Goal: Transaction & Acquisition: Book appointment/travel/reservation

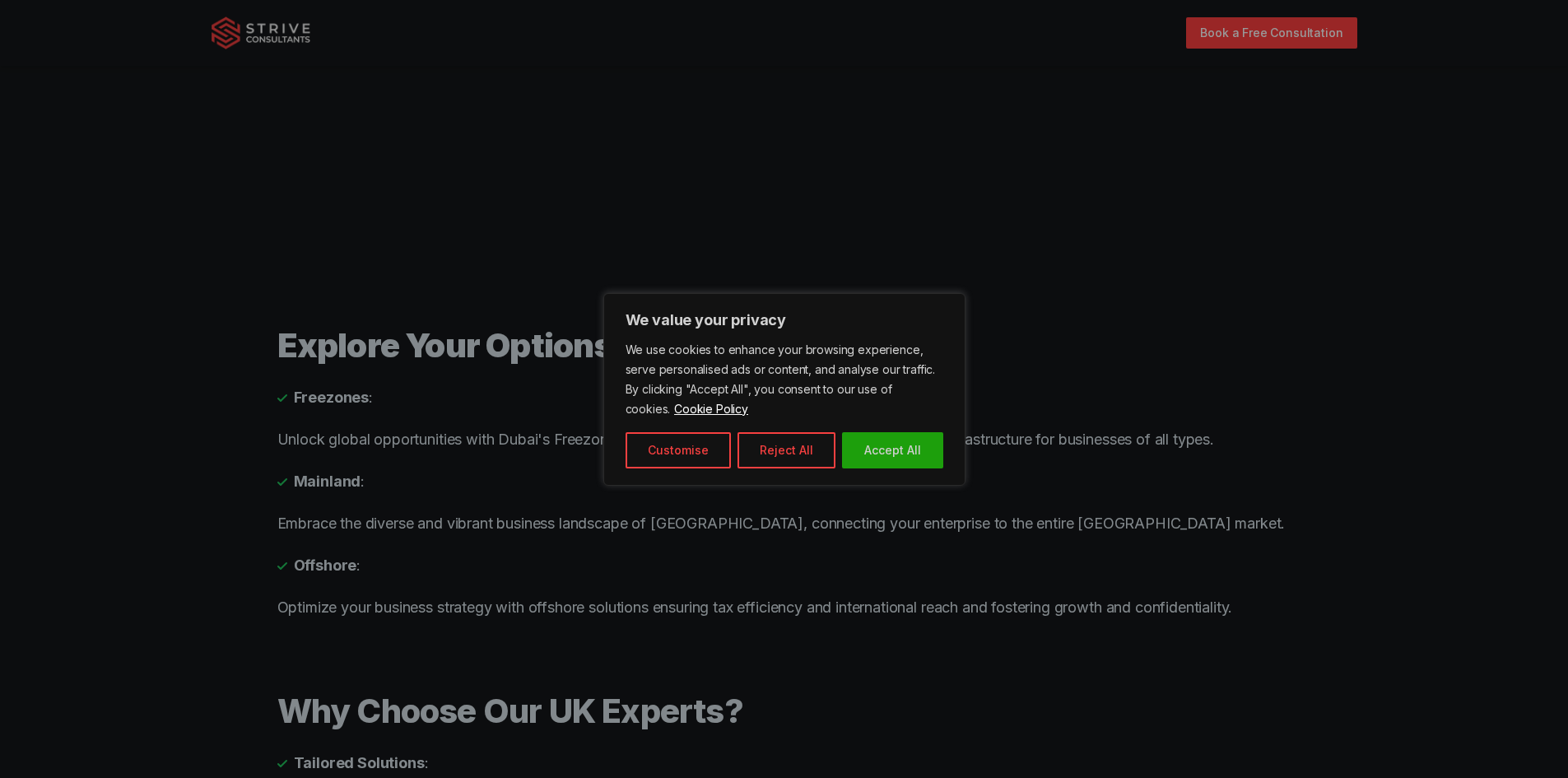
scroll to position [1663, 0]
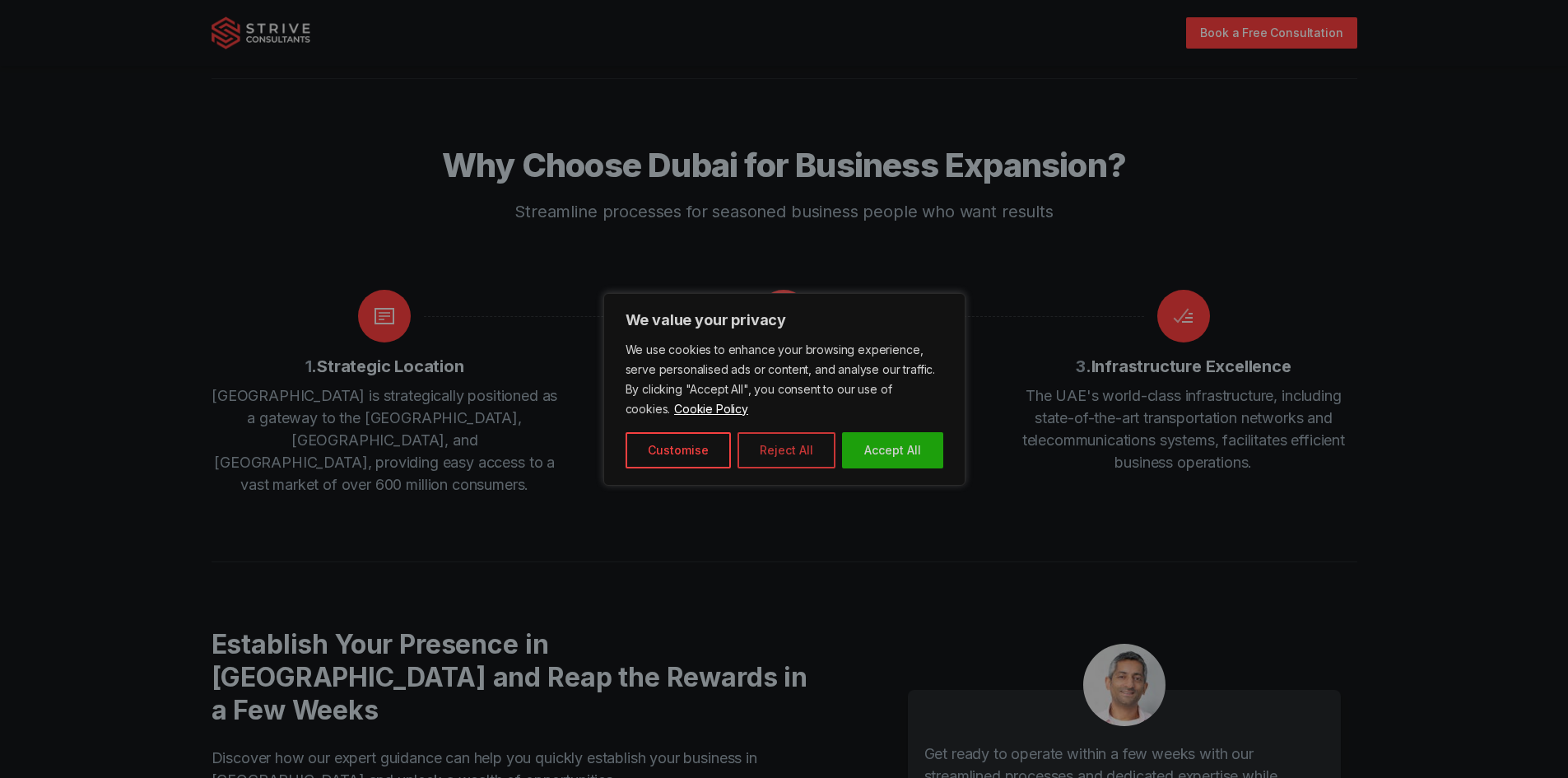
click at [774, 446] on button "Reject All" at bounding box center [787, 450] width 98 height 36
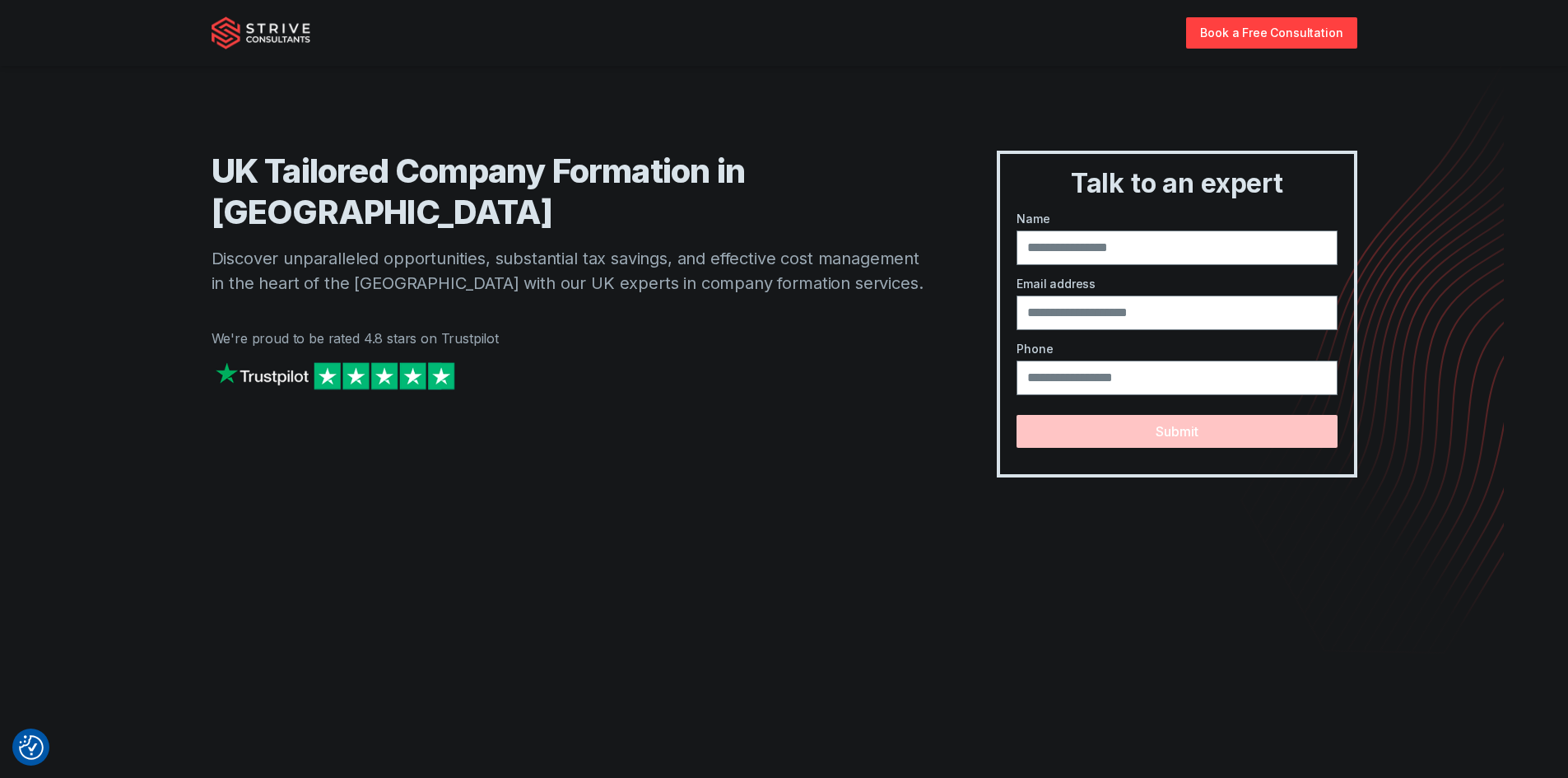
scroll to position [0, 0]
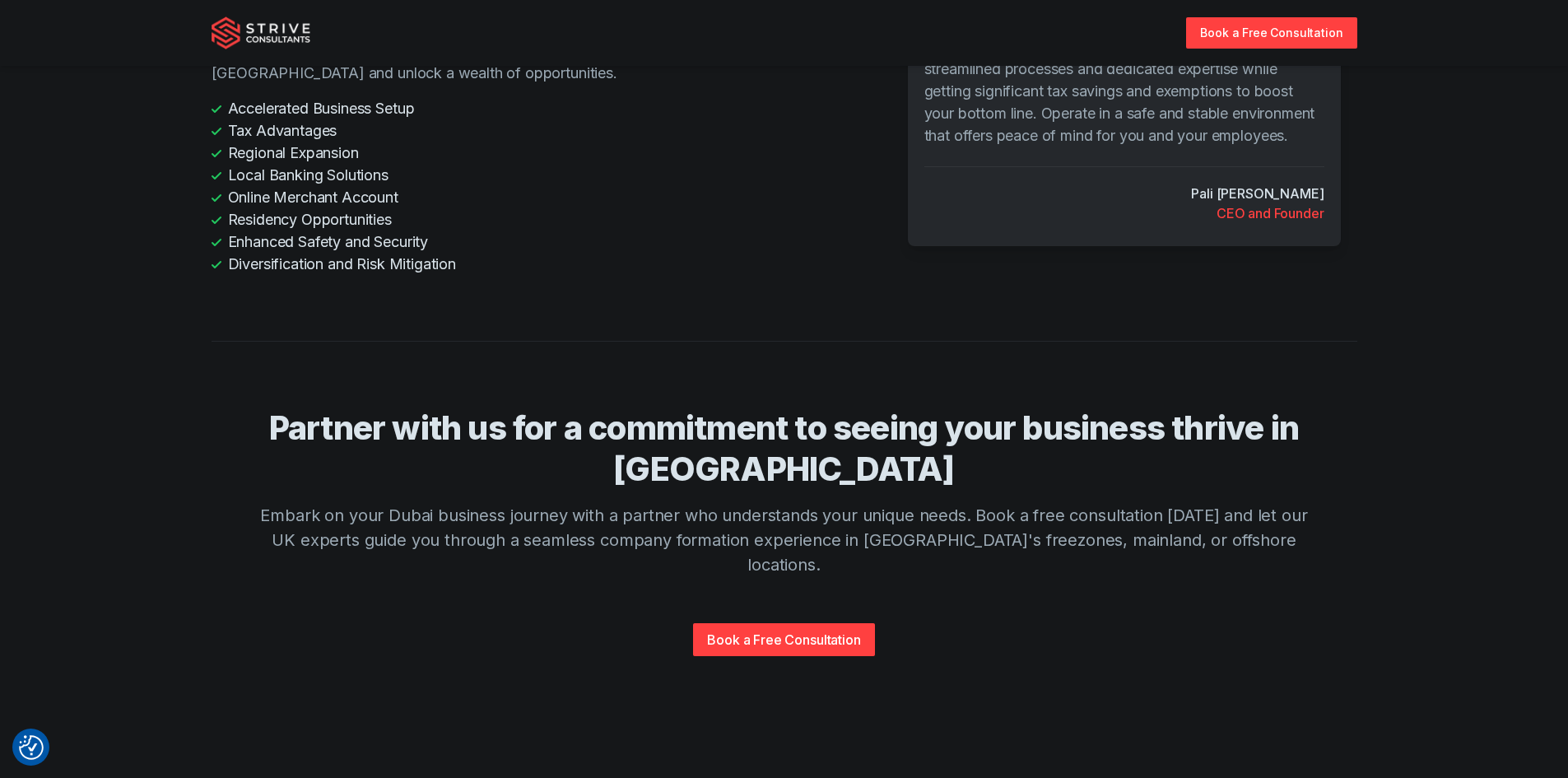
scroll to position [3828, 0]
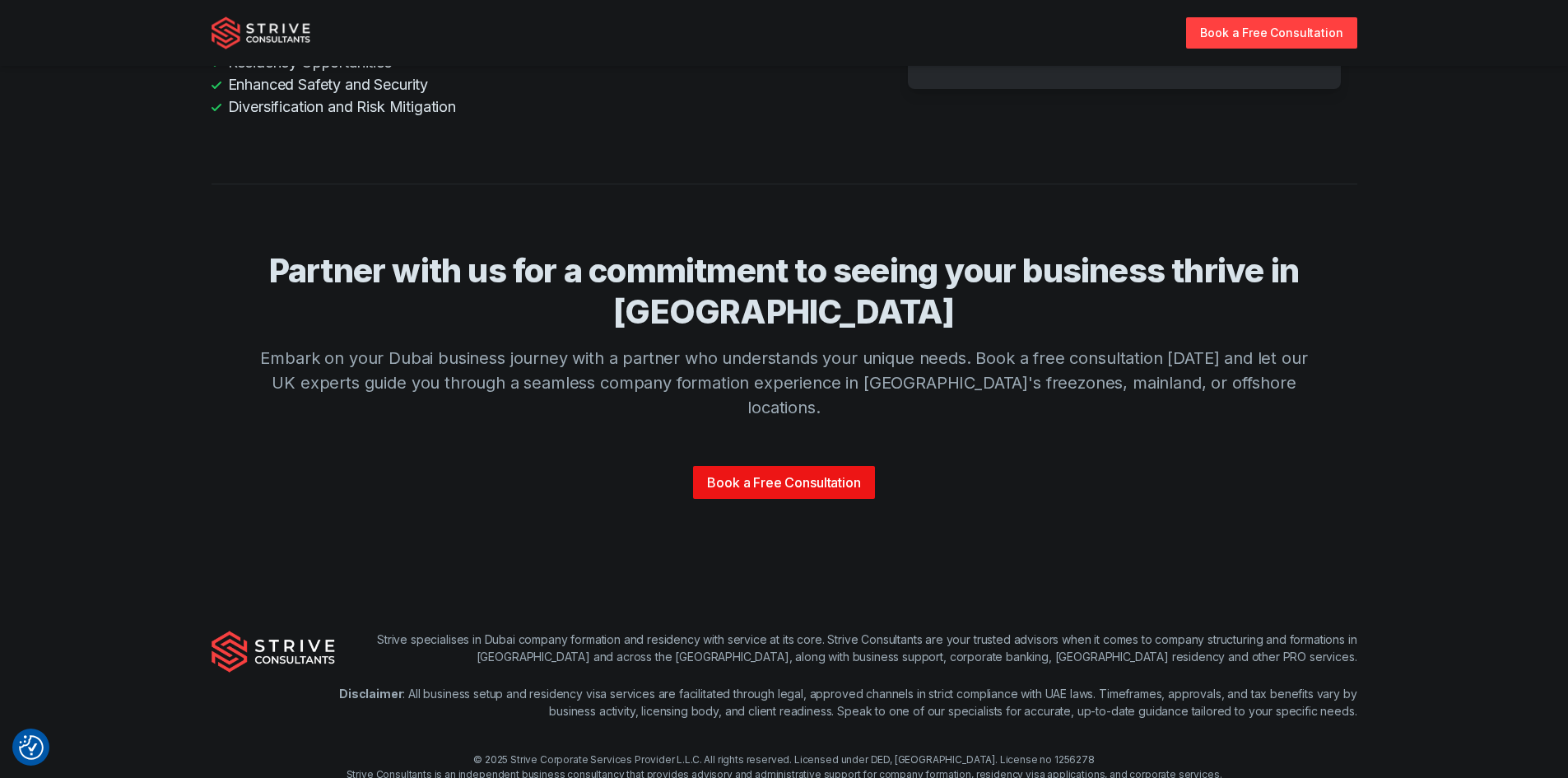
click at [794, 466] on link "Book a Free Consultation" at bounding box center [783, 482] width 181 height 33
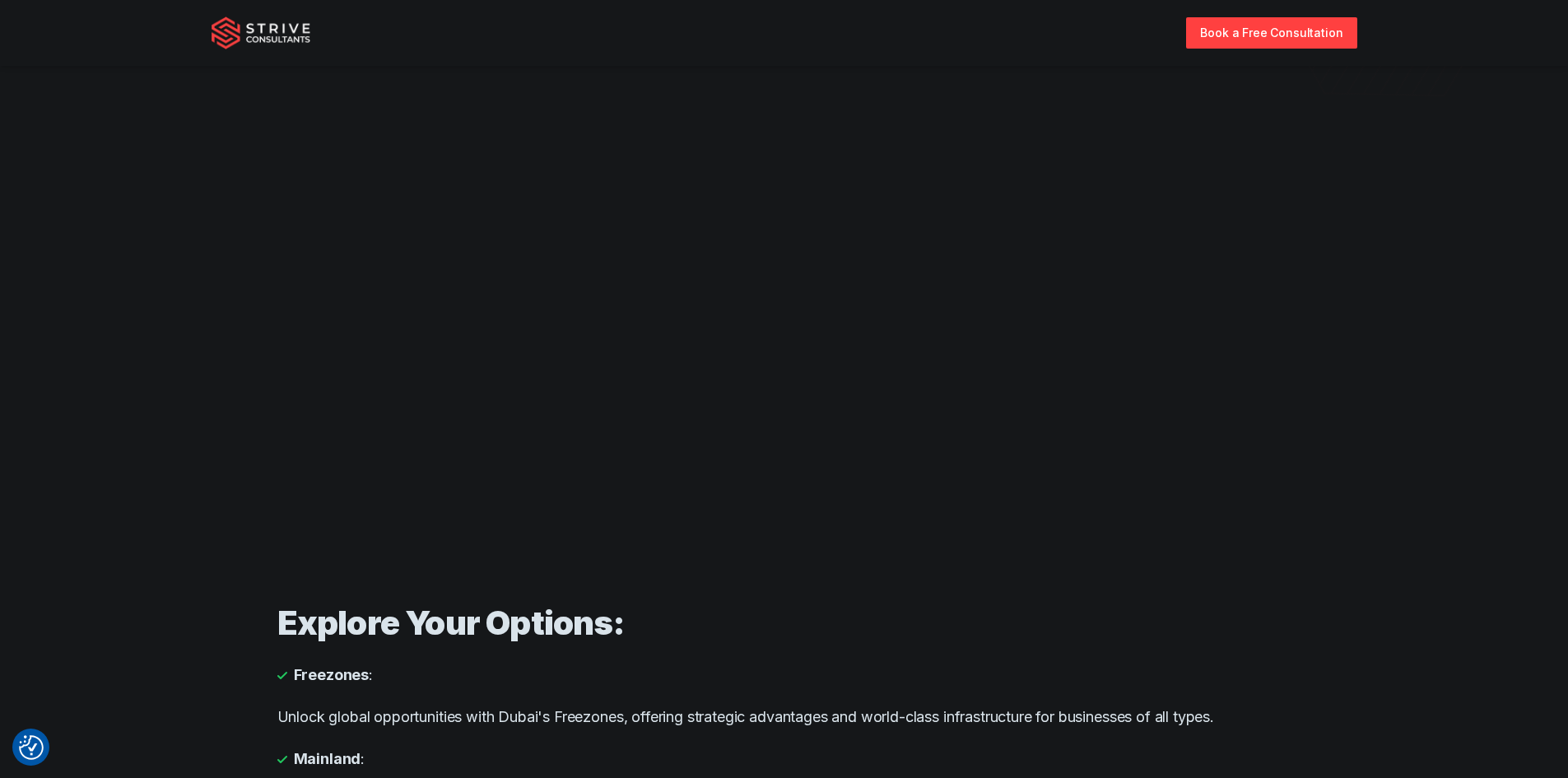
scroll to position [371, 0]
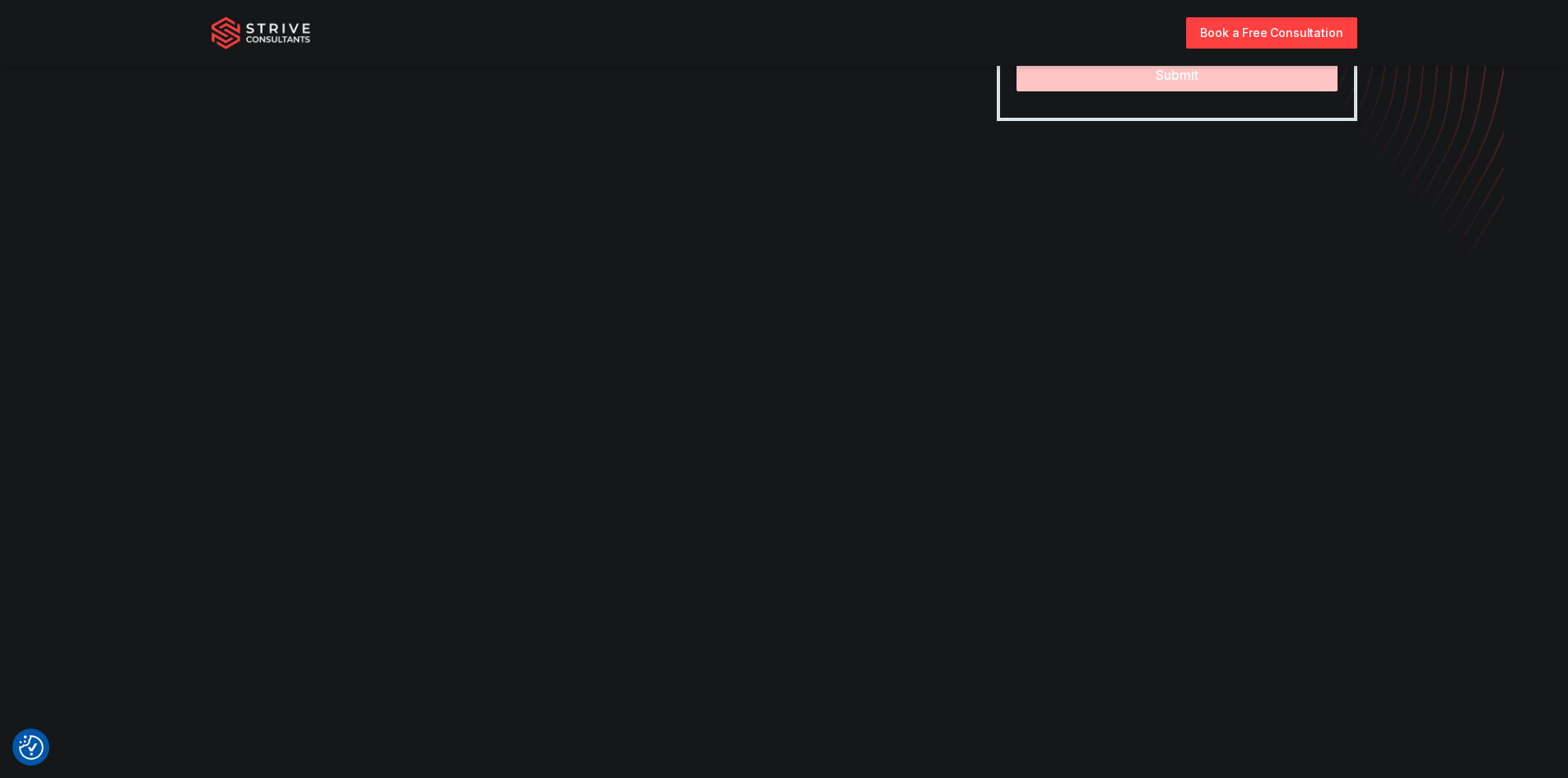
click at [301, 42] on img "Strive Consultants" at bounding box center [261, 33] width 99 height 33
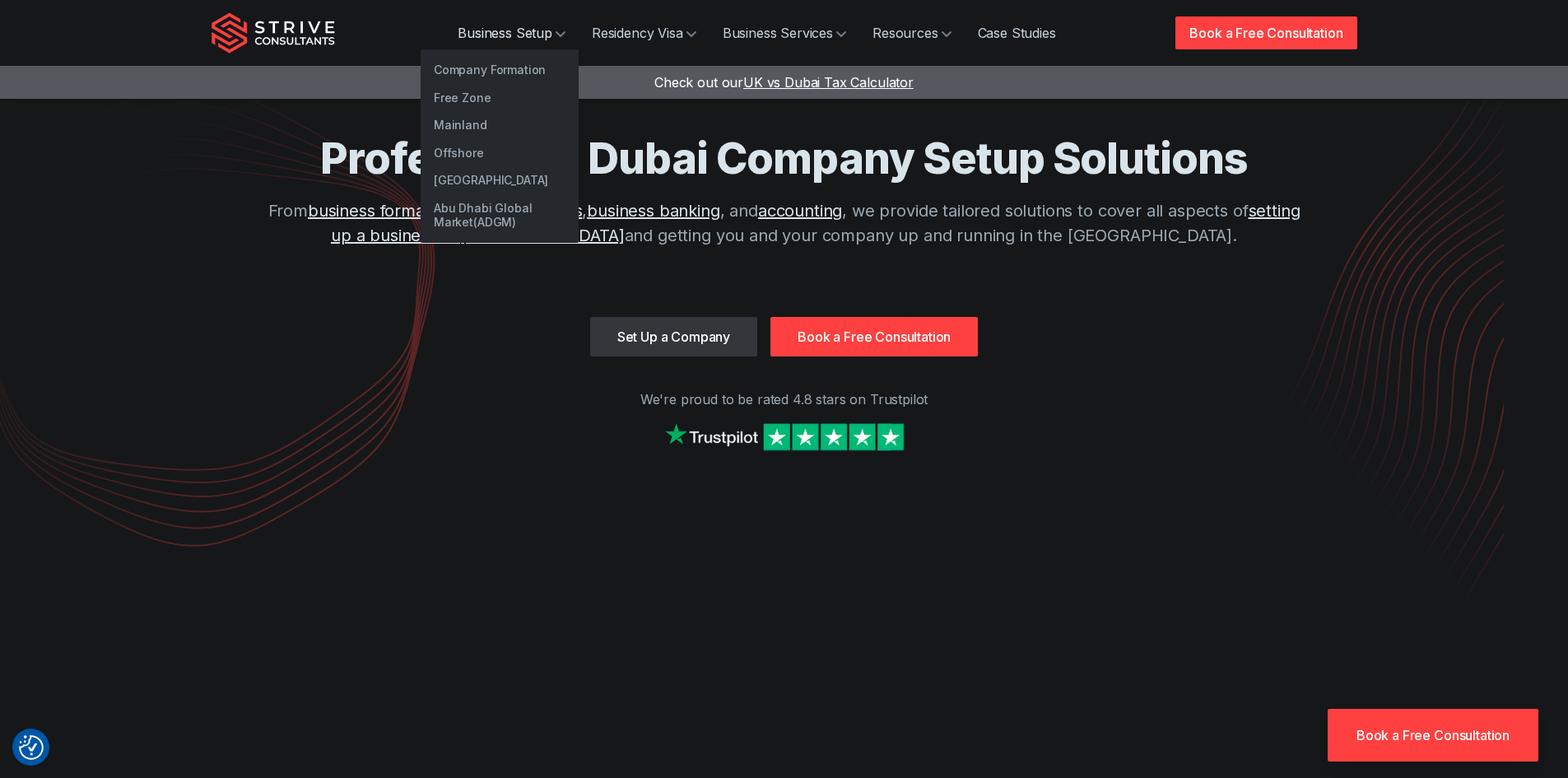
click at [505, 32] on link "Business Setup" at bounding box center [511, 33] width 134 height 33
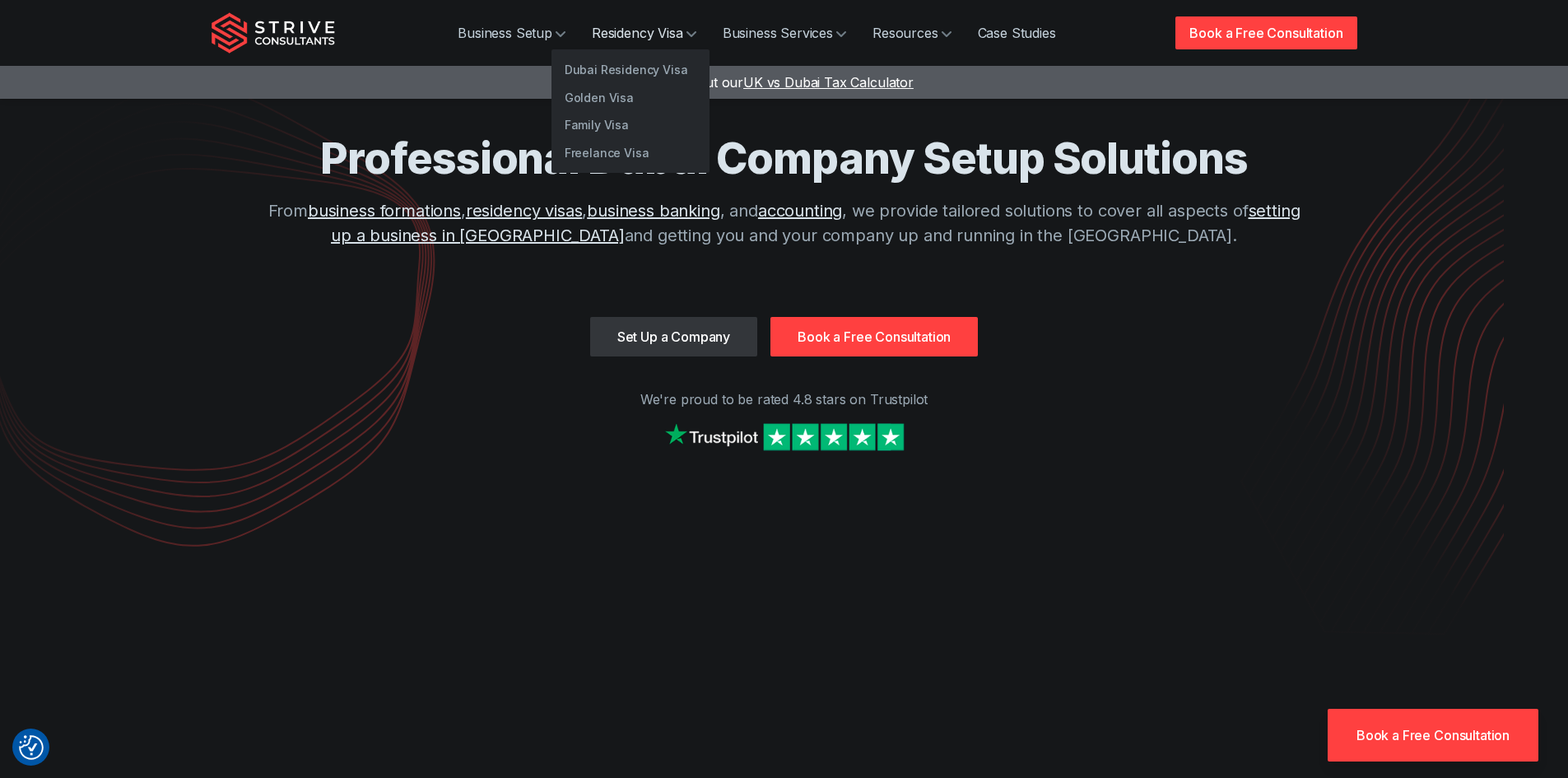
click at [651, 32] on link "Residency Visa" at bounding box center [644, 33] width 131 height 33
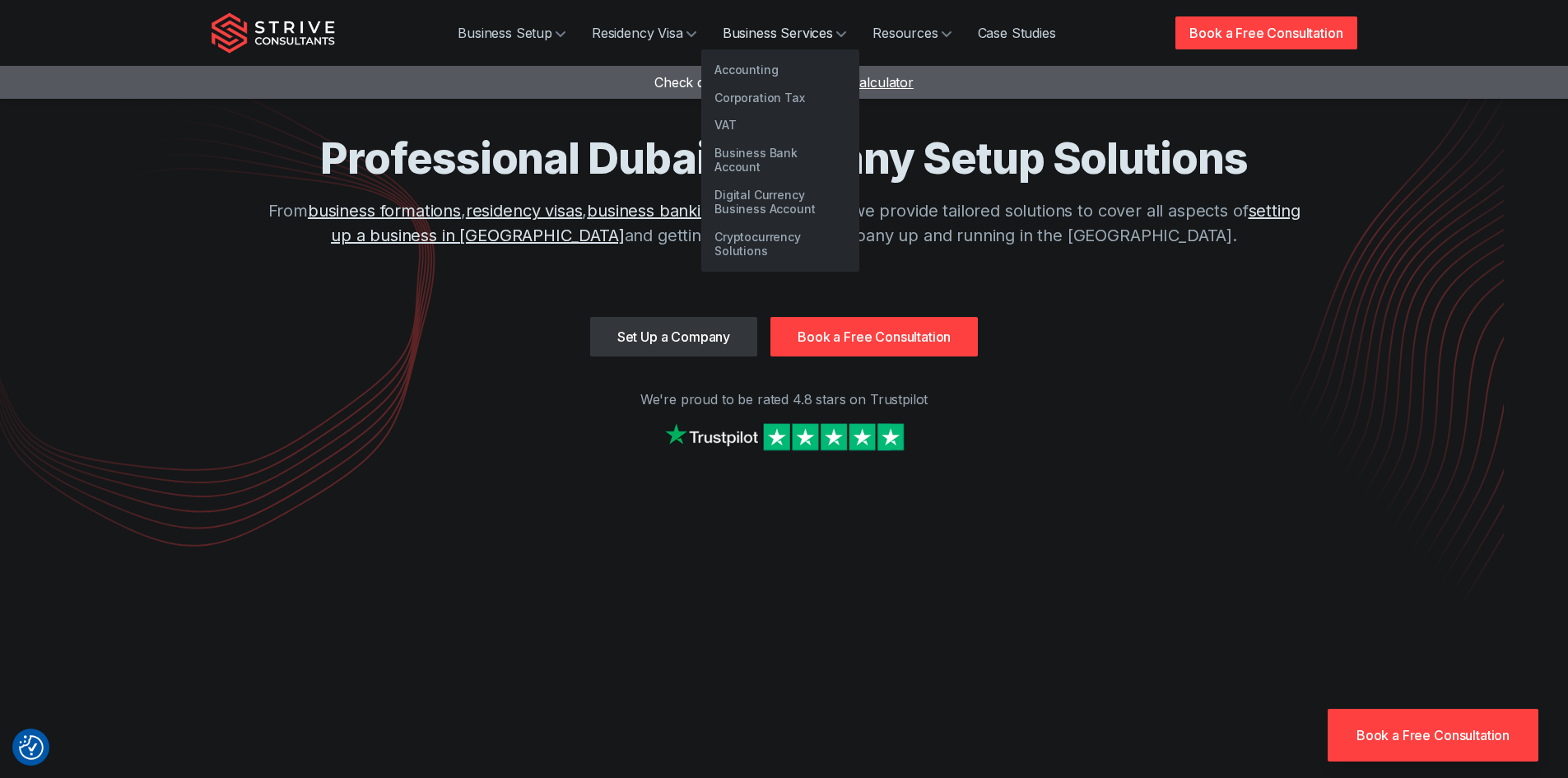
click at [774, 23] on link "Business Services" at bounding box center [784, 33] width 150 height 33
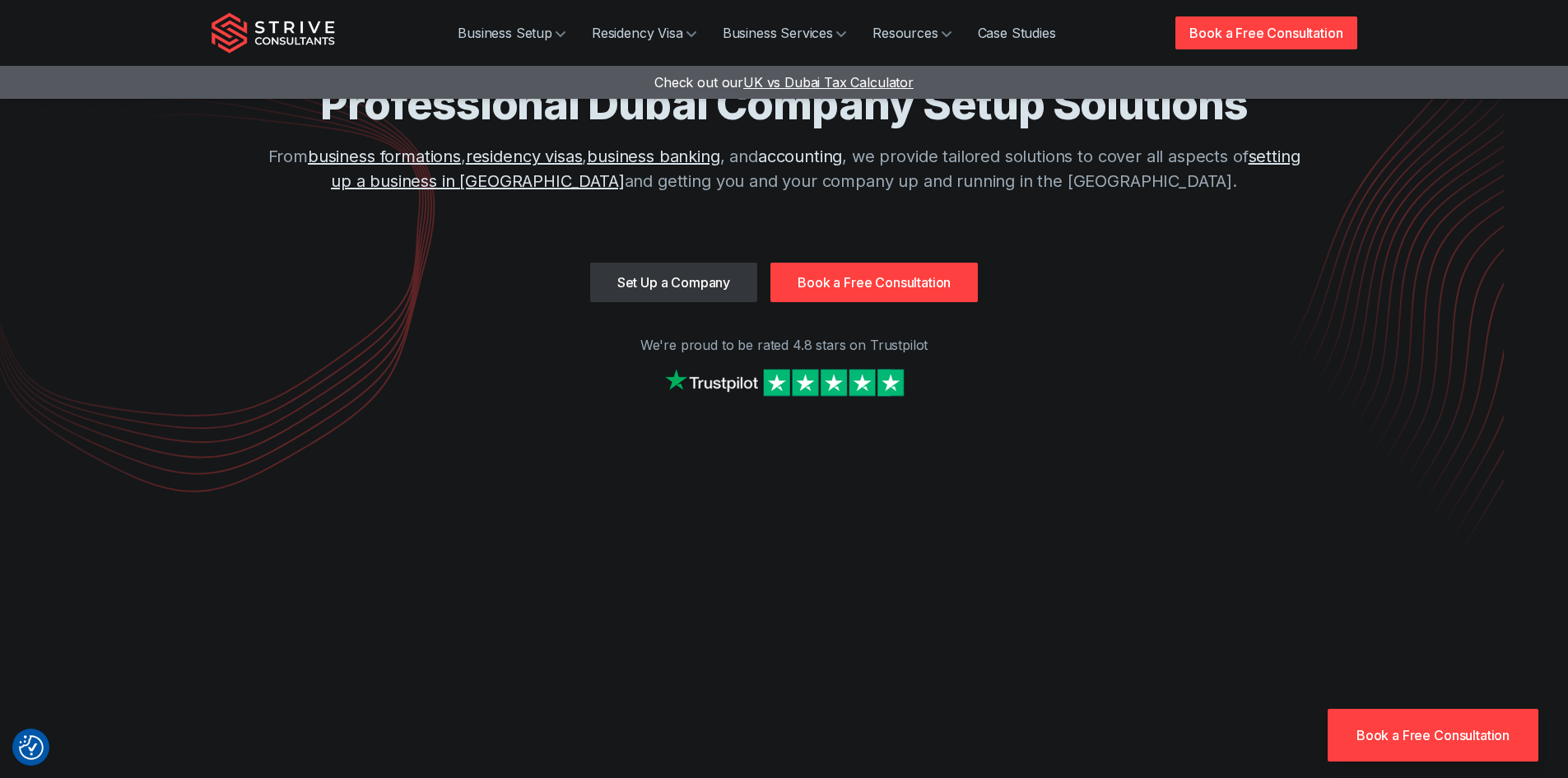
scroll to position [82, 0]
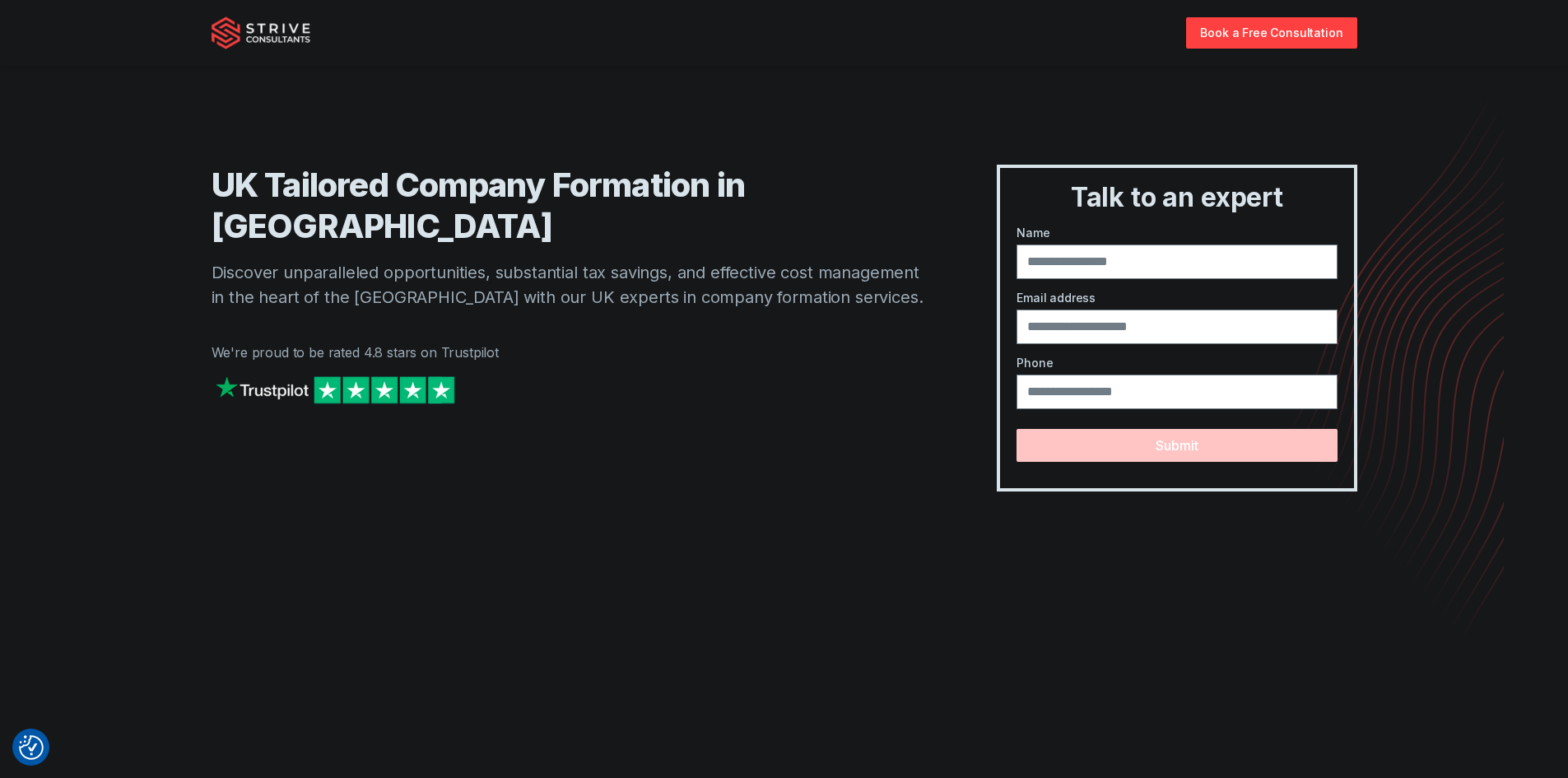
click at [227, 32] on img "Strive Consultants" at bounding box center [261, 33] width 99 height 33
click at [222, 27] on img "Strive Consultants" at bounding box center [261, 33] width 99 height 33
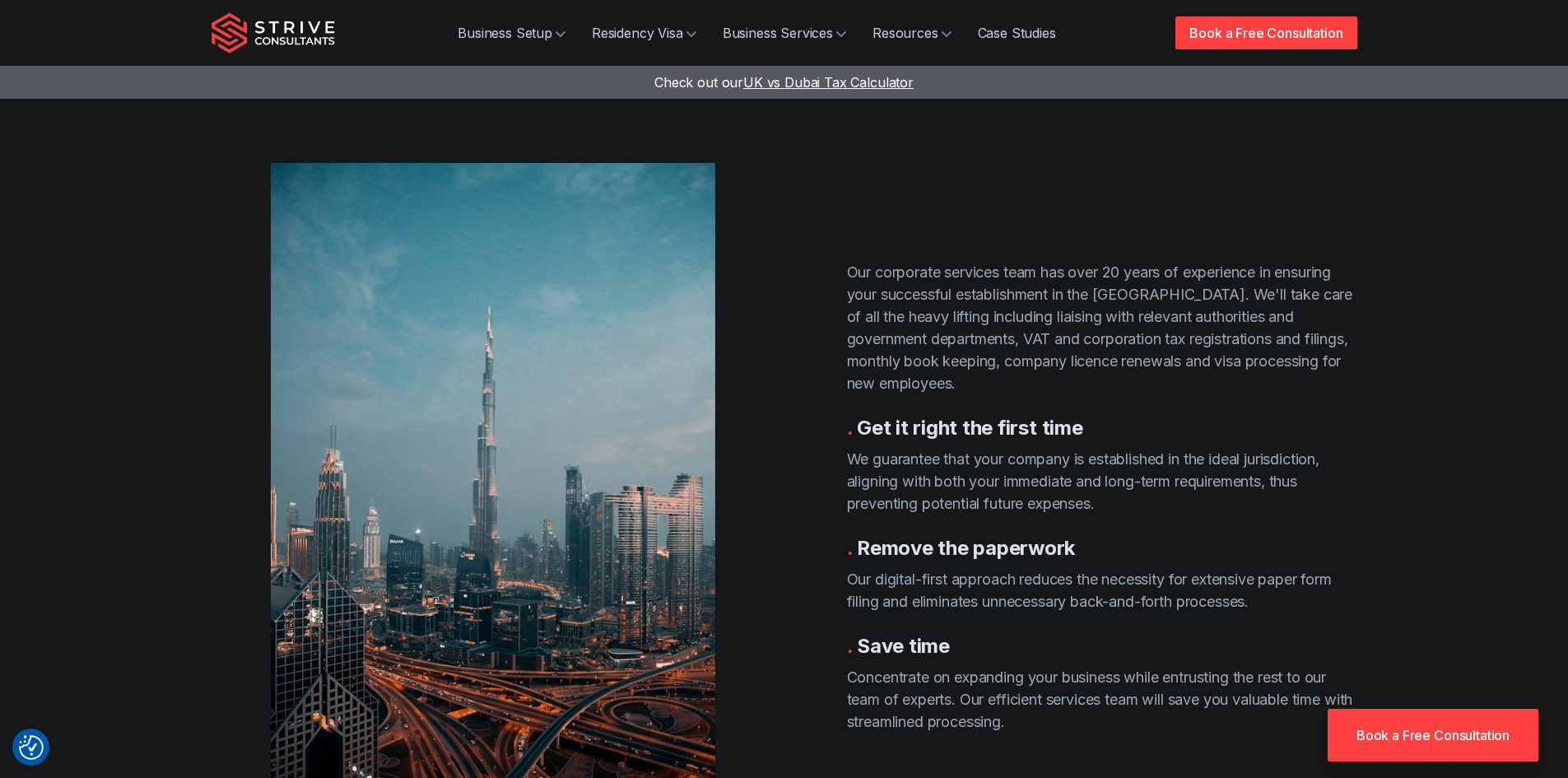
scroll to position [2949, 0]
